Goal: Register for event/course

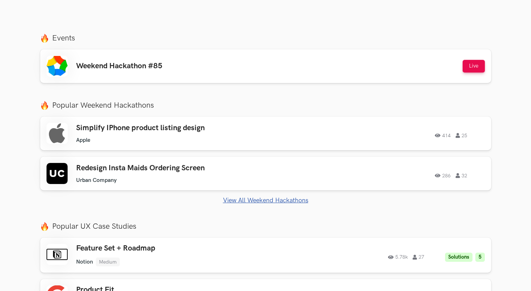
scroll to position [164, 0]
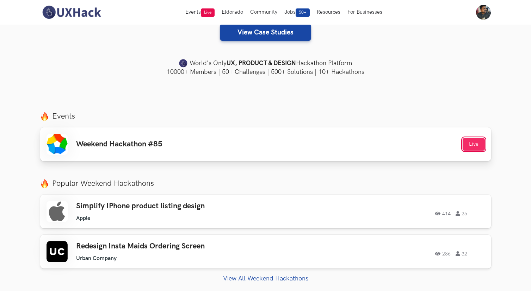
click at [473, 148] on button "Live" at bounding box center [473, 144] width 22 height 13
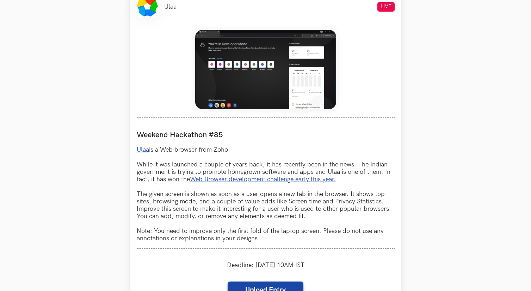
scroll to position [434, 0]
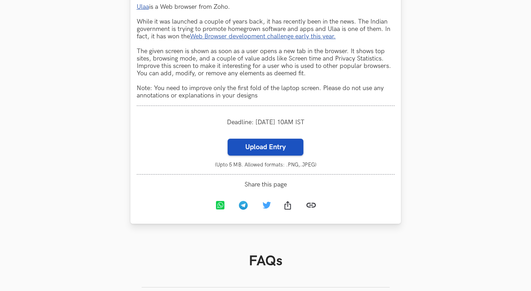
click at [282, 151] on label "Upload Entry" at bounding box center [265, 147] width 76 height 17
click at [227, 139] on input "Upload Entry" at bounding box center [227, 138] width 0 height 0
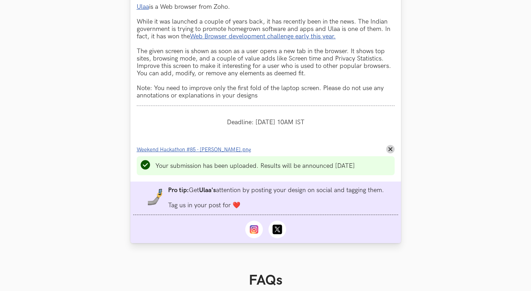
click at [239, 150] on span "Weekend Hackathon #85 - Sreehari Ravindran.png" at bounding box center [194, 150] width 114 height 6
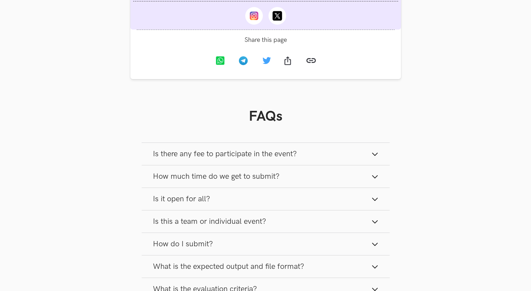
scroll to position [693, 0]
